Goal: Task Accomplishment & Management: Manage account settings

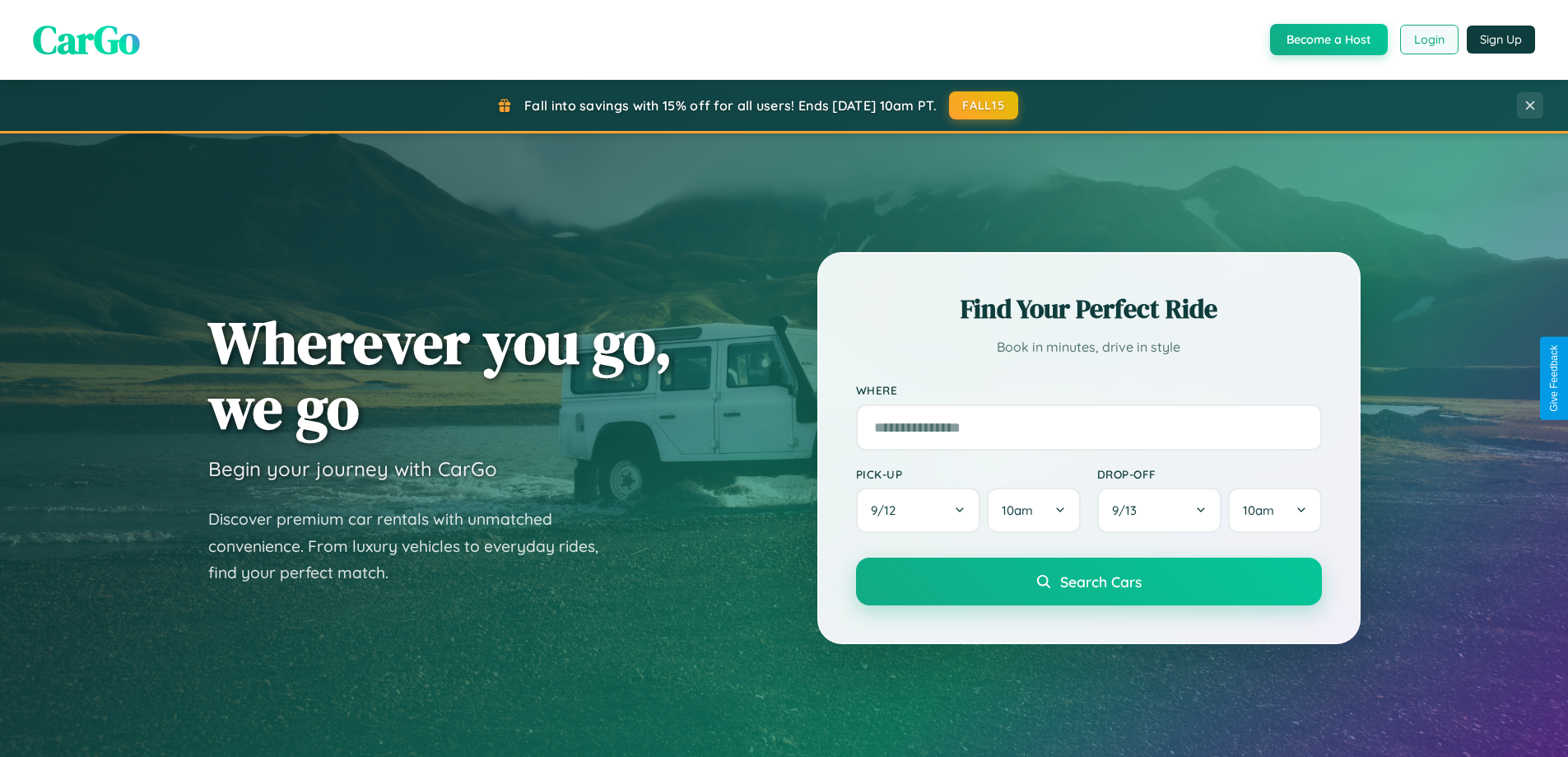
click at [1428, 40] on button "Login" at bounding box center [1429, 40] width 59 height 30
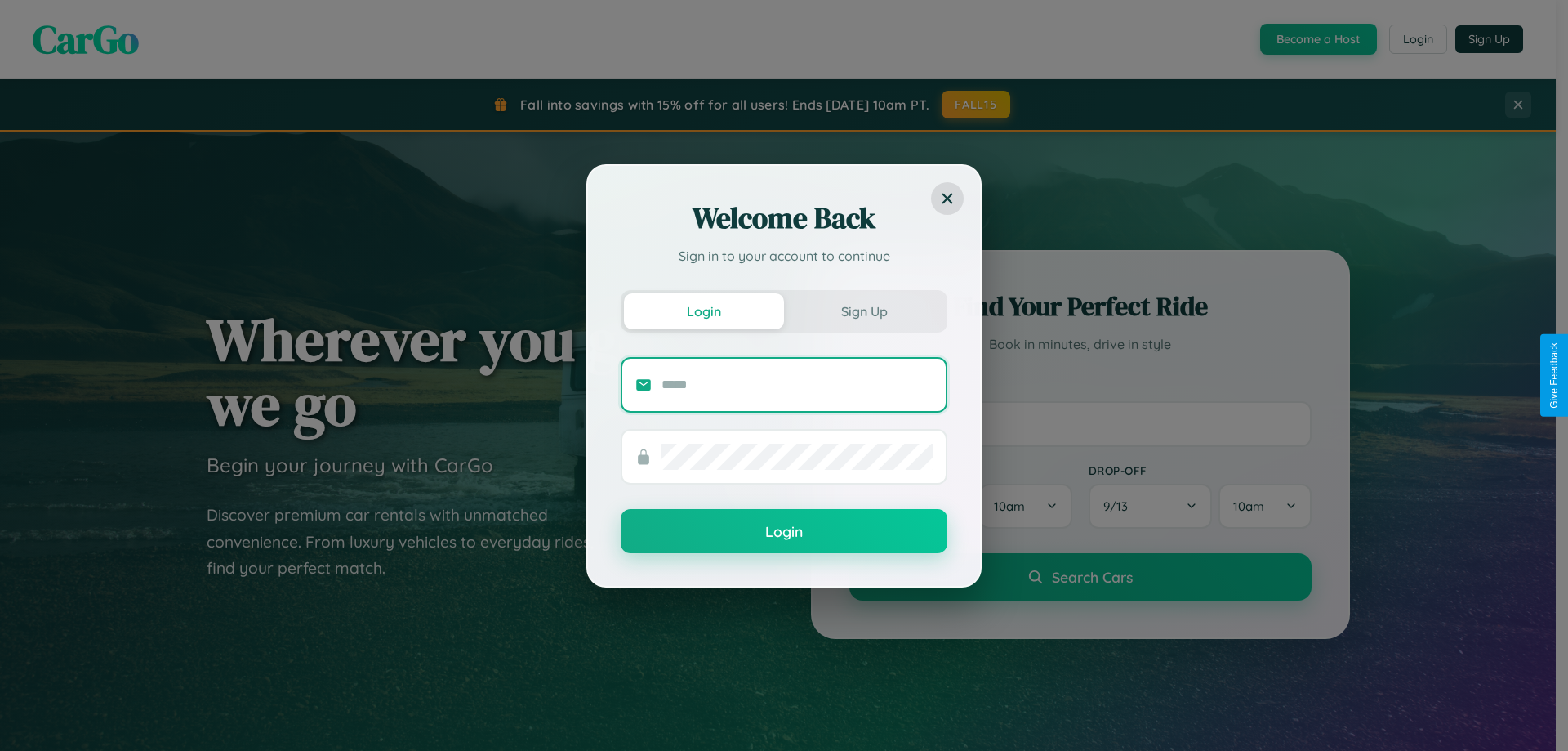
click at [797, 384] on input "text" at bounding box center [796, 385] width 271 height 26
type input "**********"
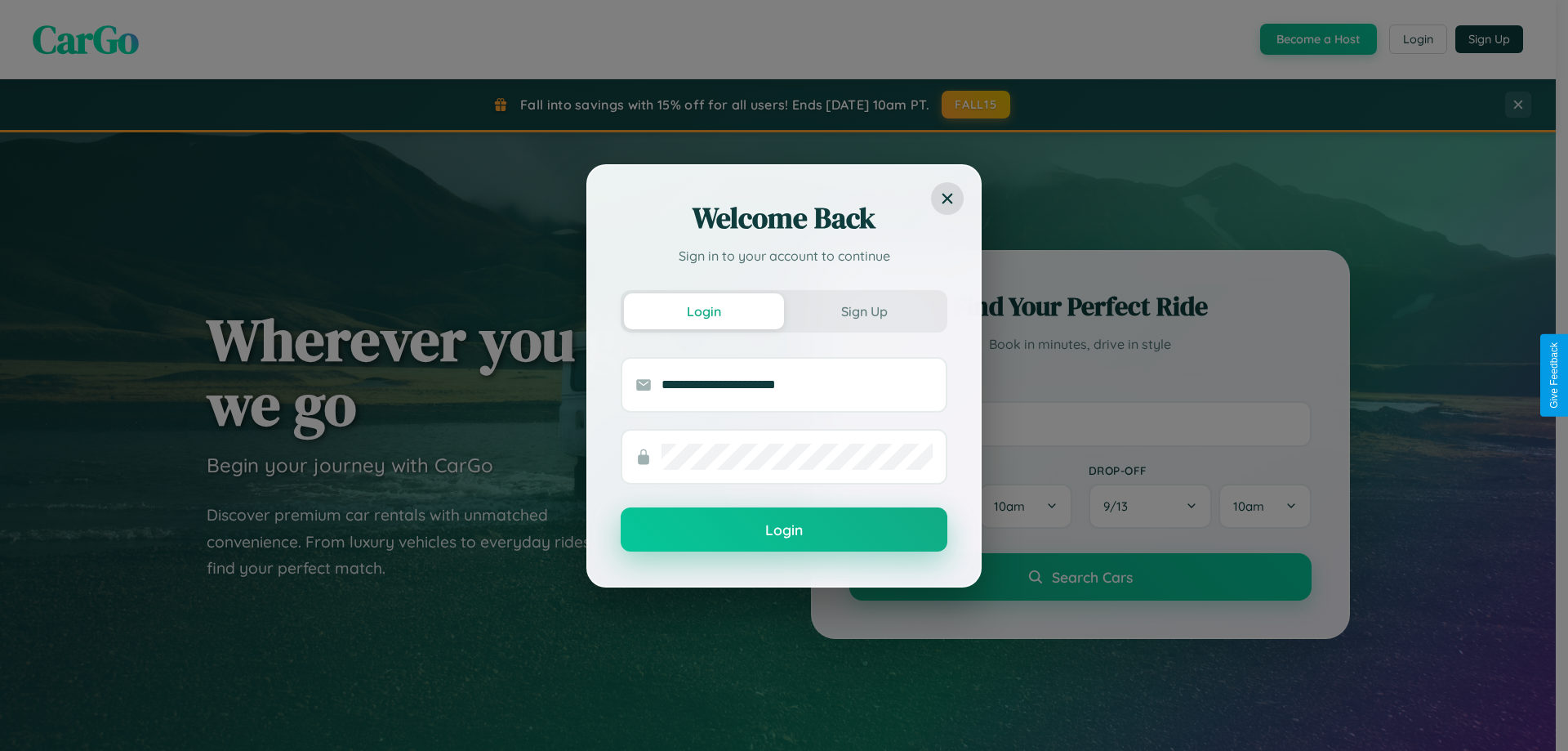
click at [784, 531] on button "Login" at bounding box center [784, 529] width 327 height 44
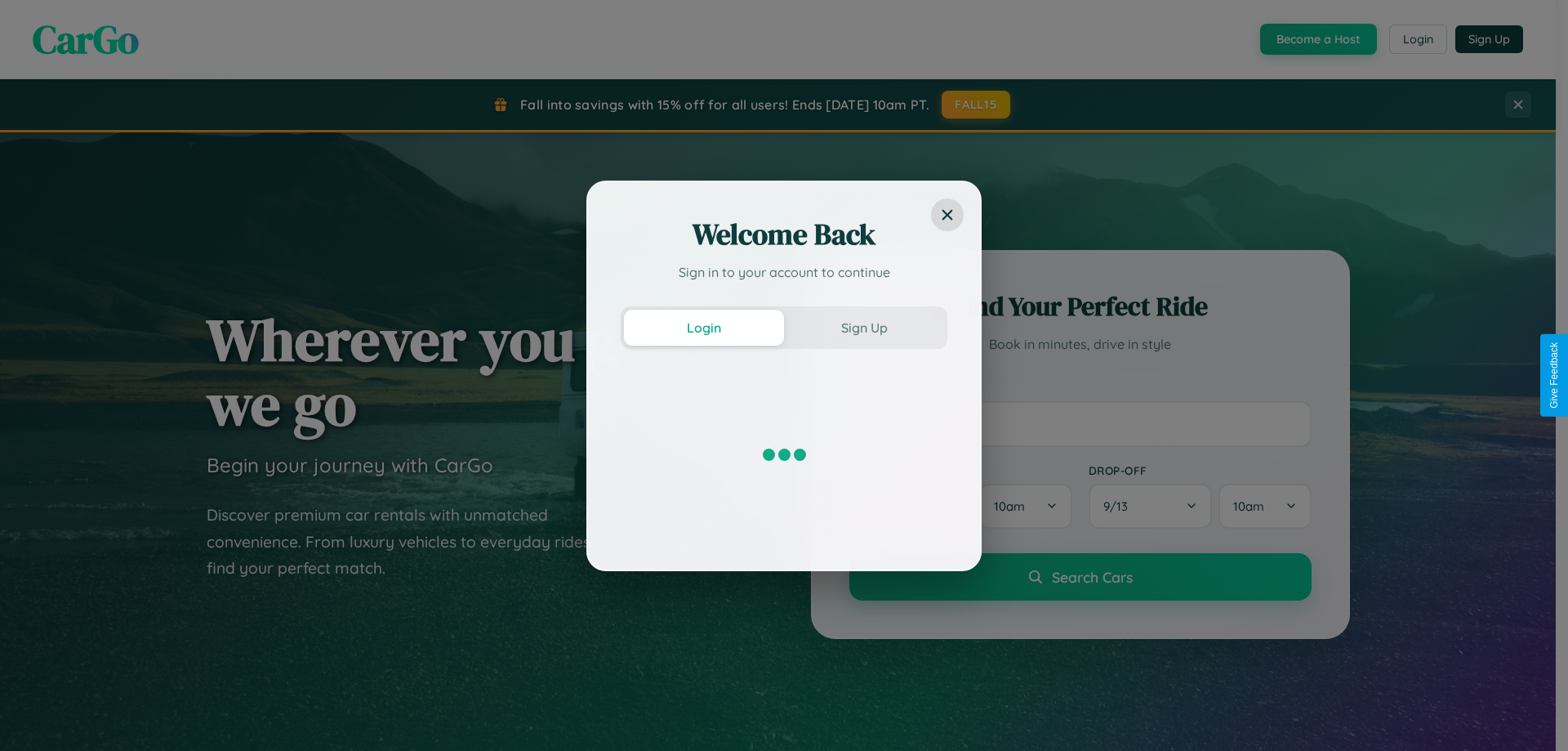
click at [1417, 39] on div "Welcome Back Sign in to your account to continue Login Sign Up" at bounding box center [784, 376] width 1568 height 751
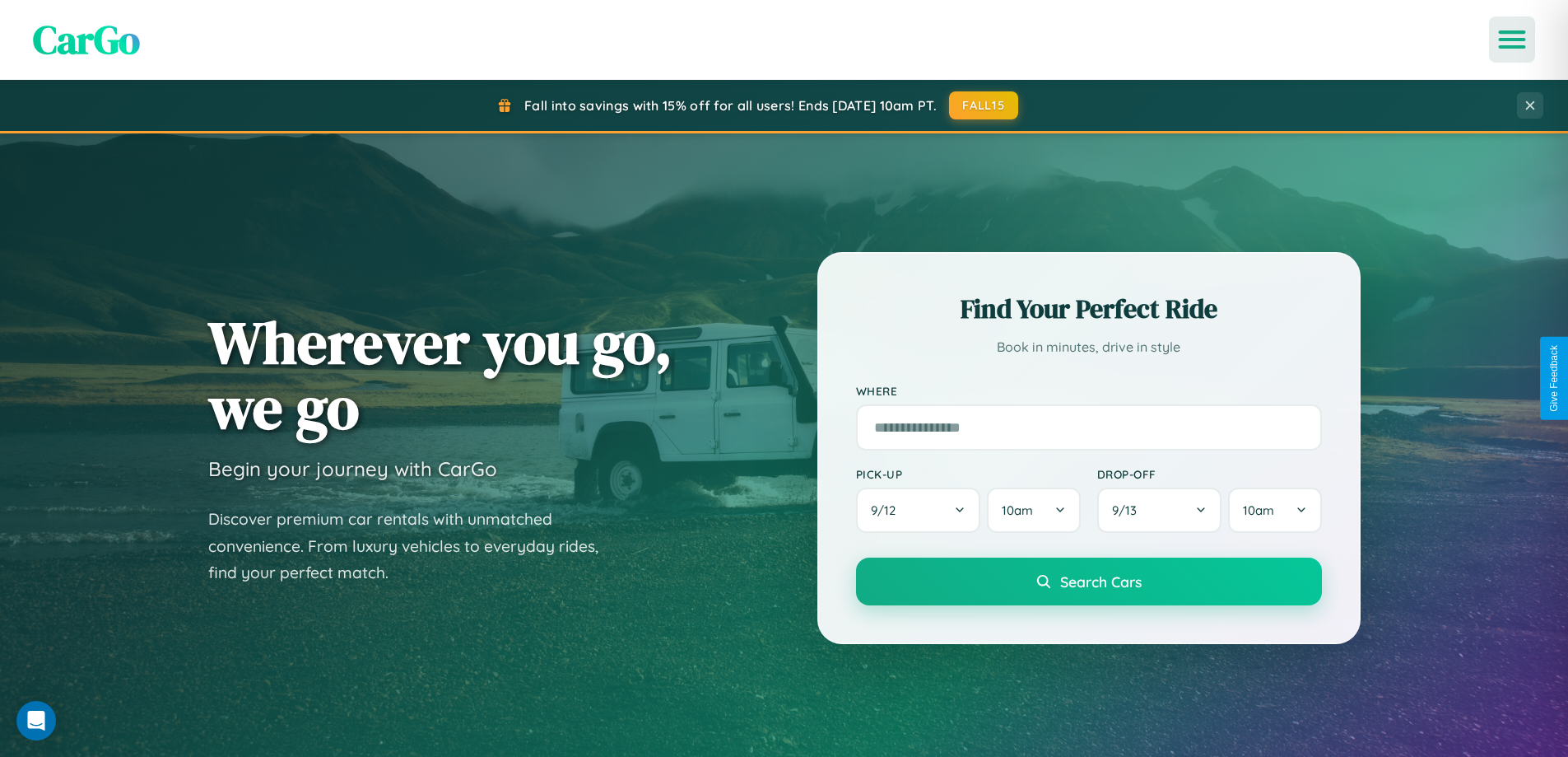
click at [1512, 40] on icon "Open menu" at bounding box center [1512, 40] width 24 height 15
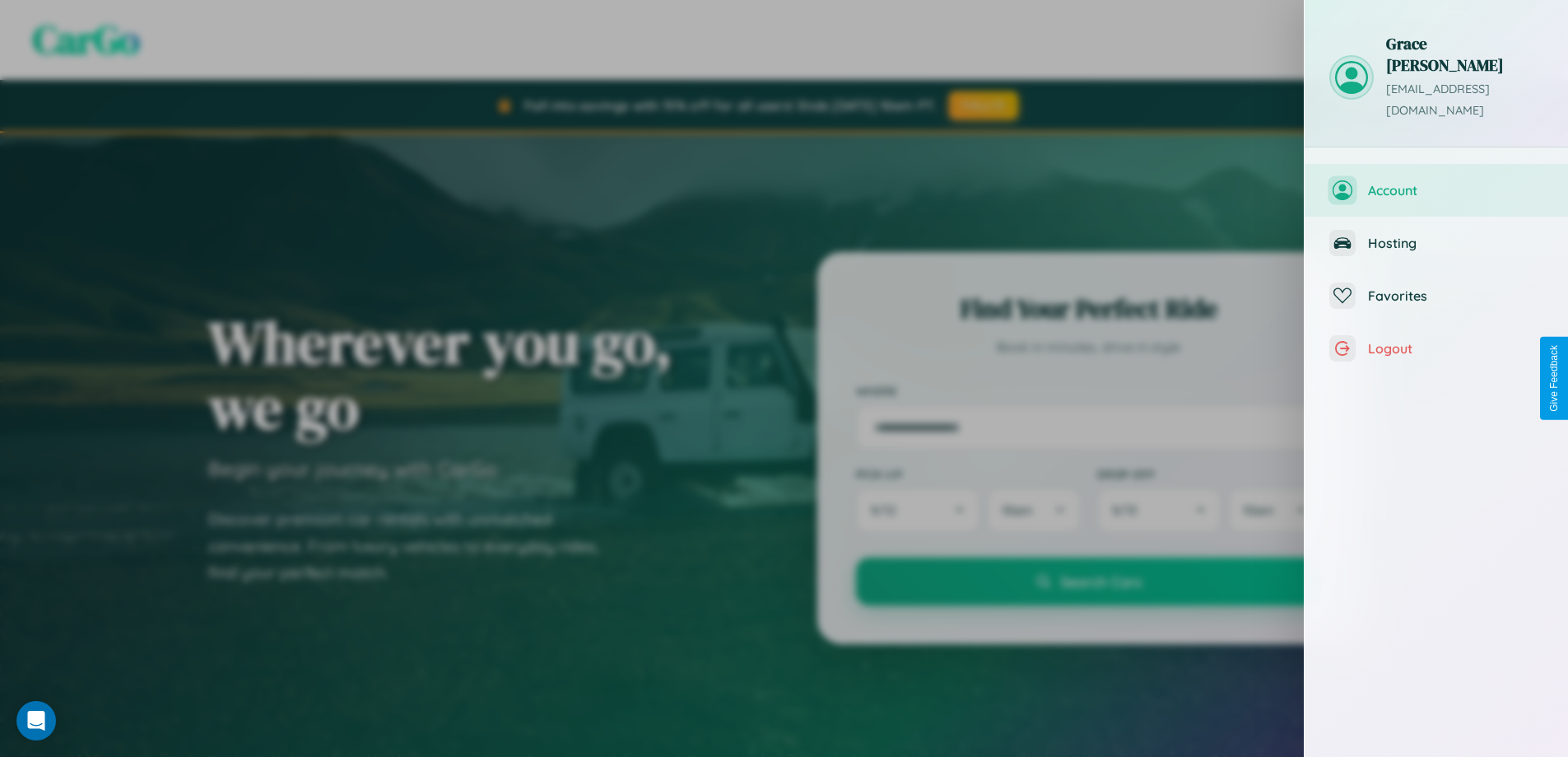
click at [1436, 182] on span "Account" at bounding box center [1456, 190] width 176 height 17
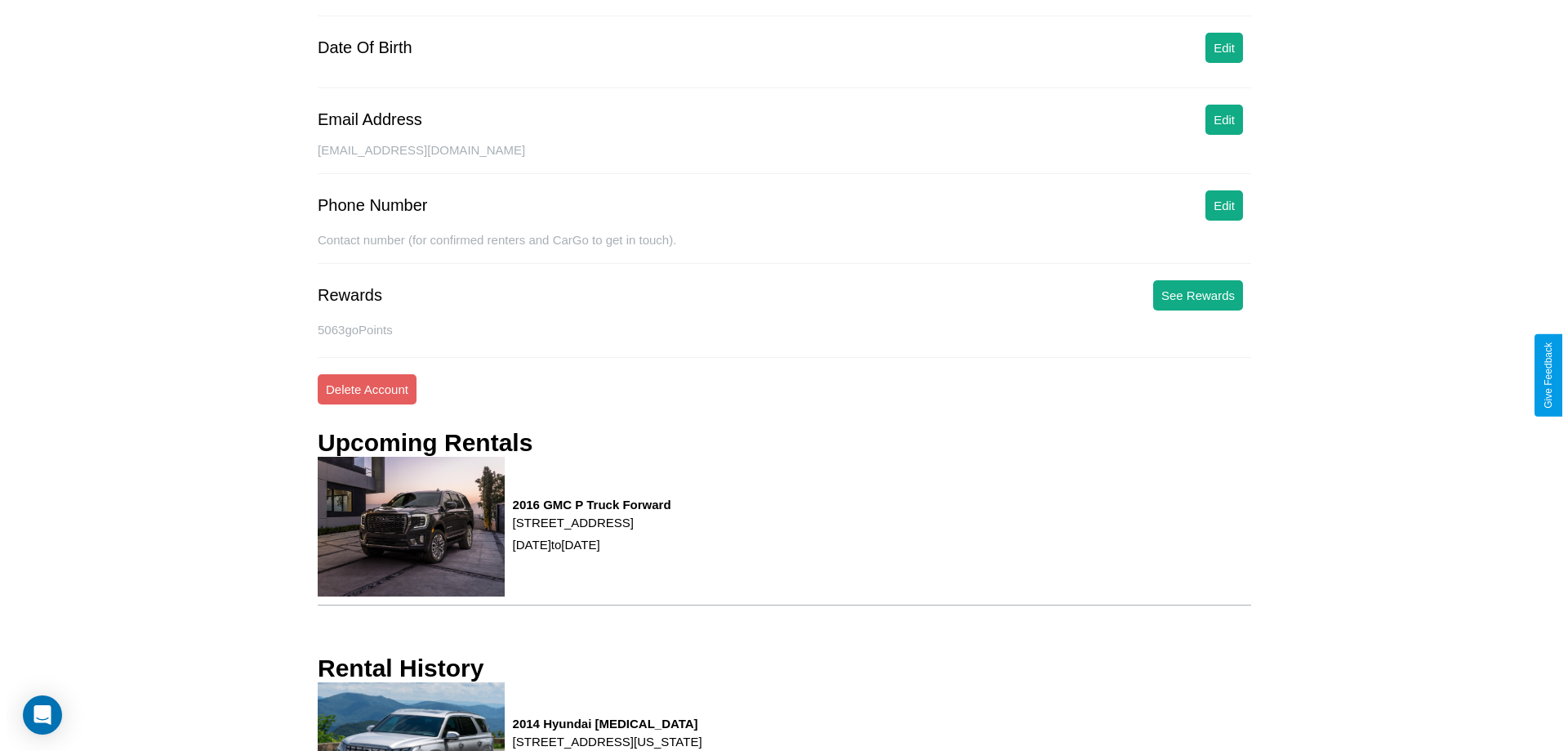
scroll to position [207, 0]
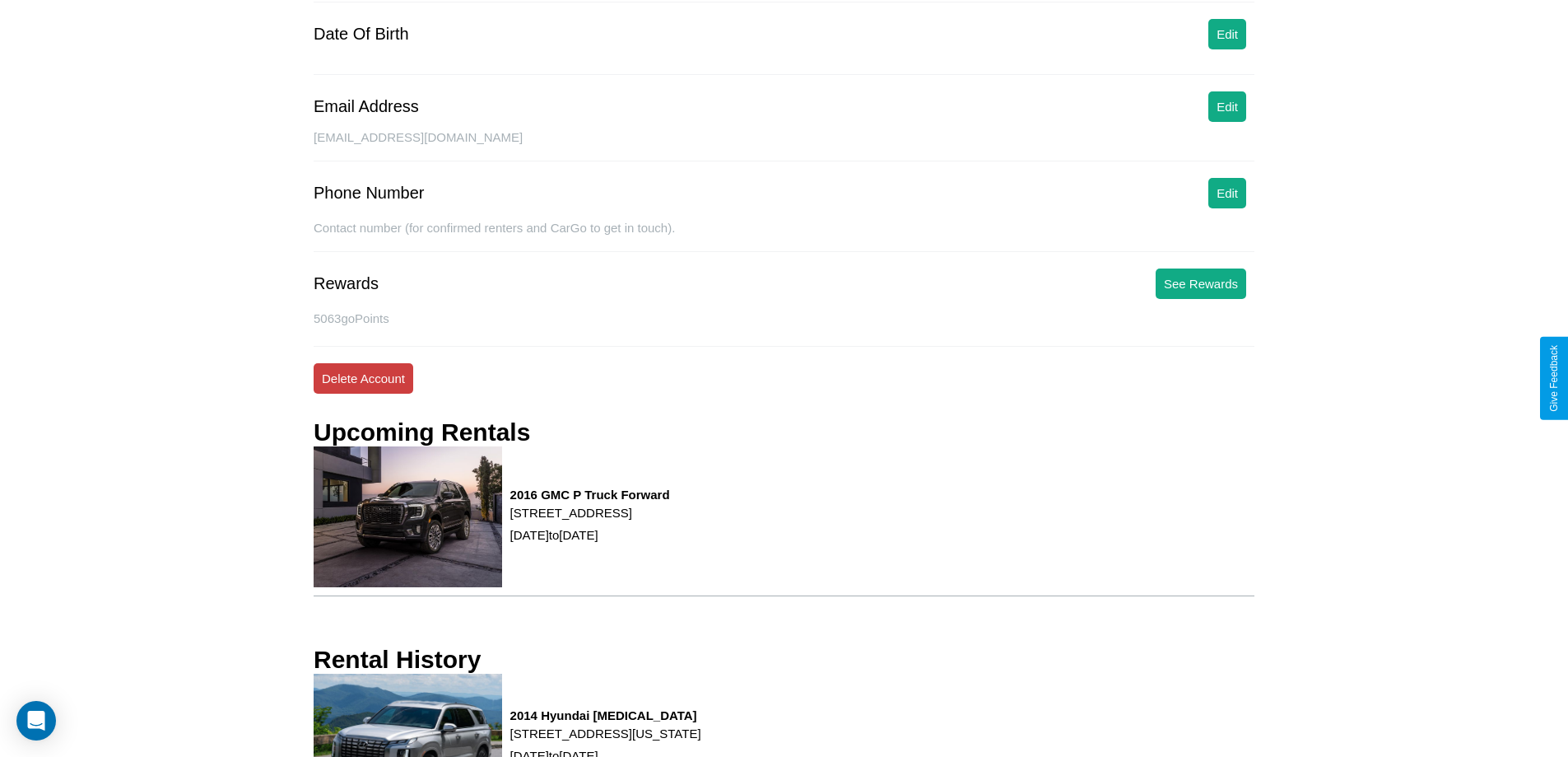
click at [363, 378] on button "Delete Account" at bounding box center [363, 378] width 99 height 31
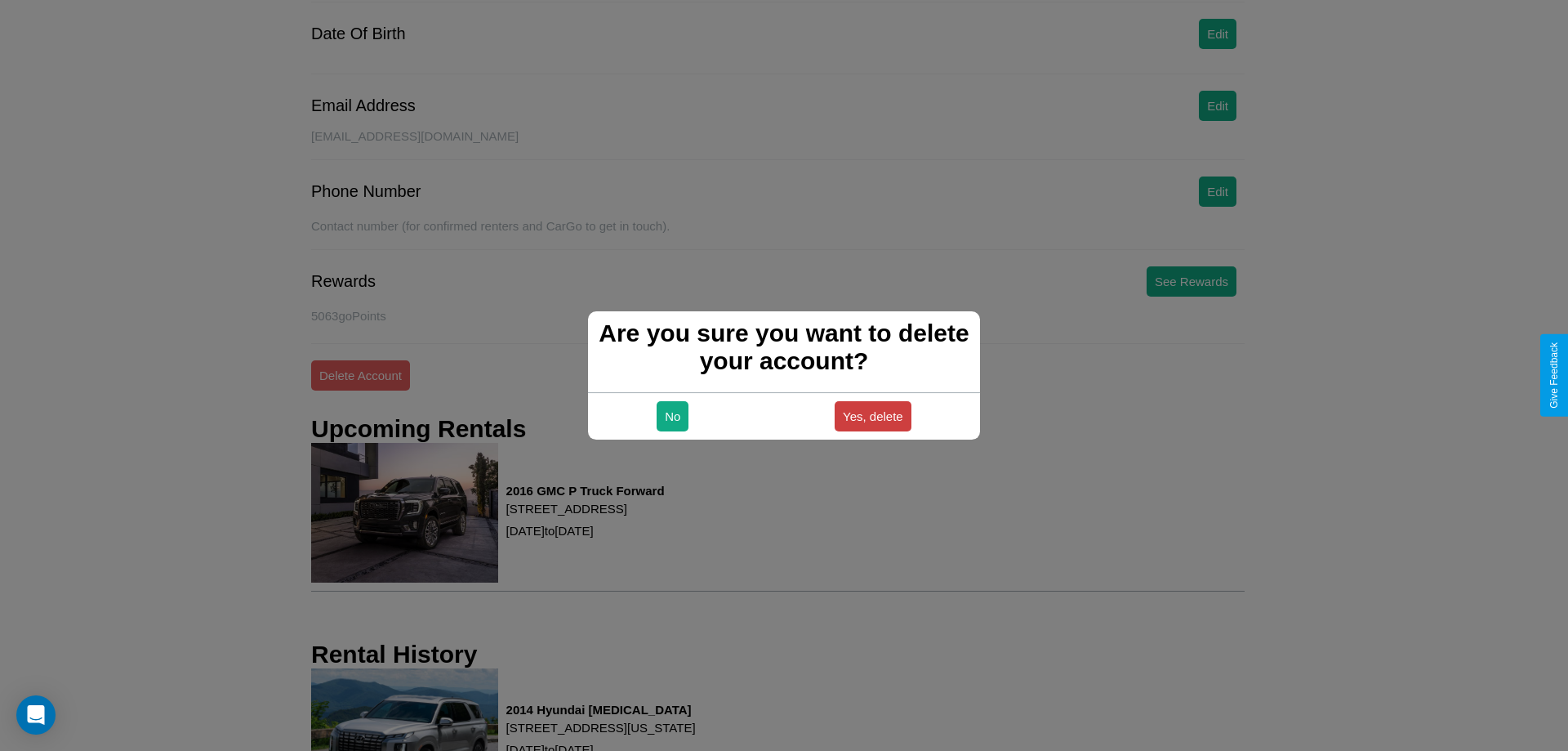
click at [872, 416] on button "Yes, delete" at bounding box center [873, 416] width 77 height 30
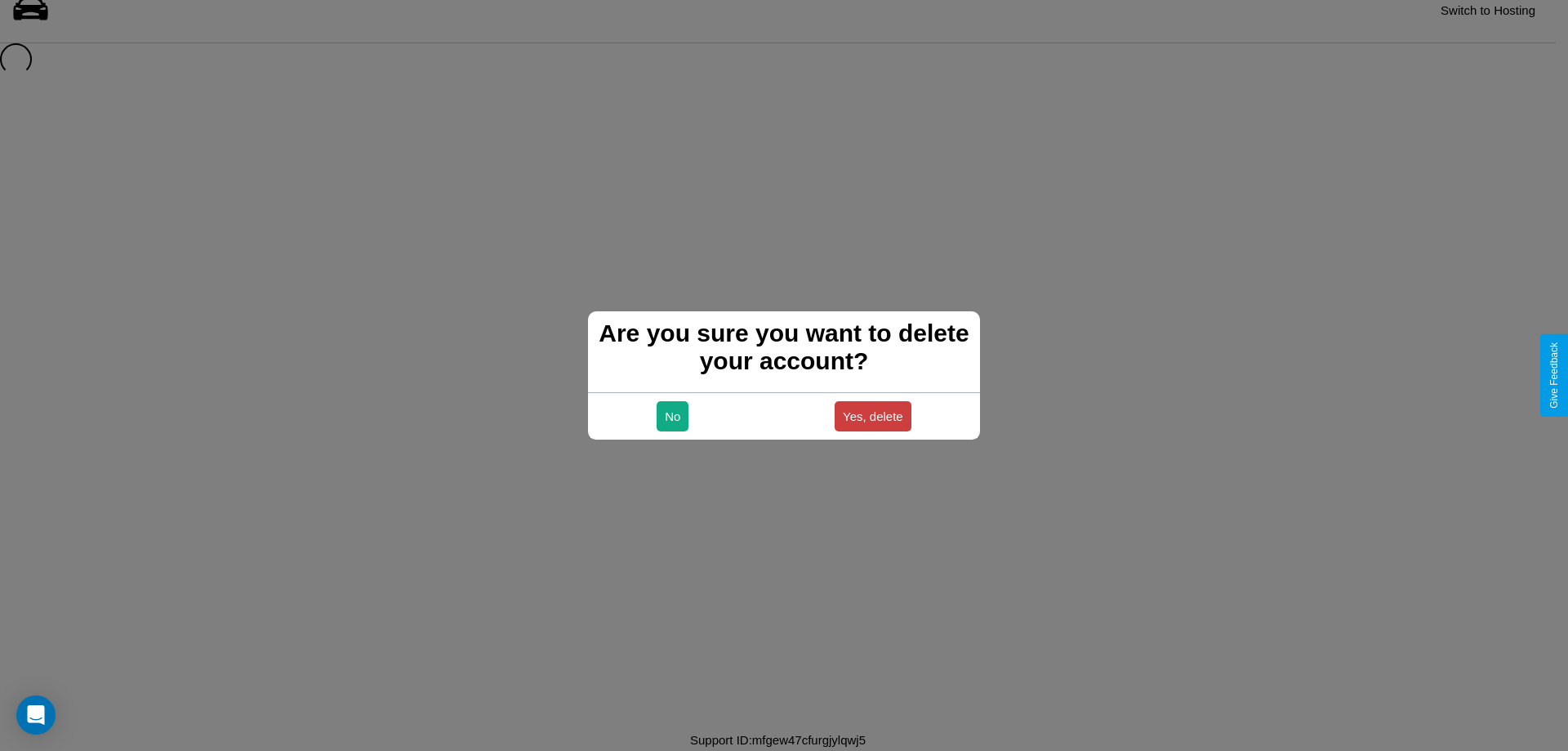
scroll to position [22, 0]
